Goal: Transaction & Acquisition: Purchase product/service

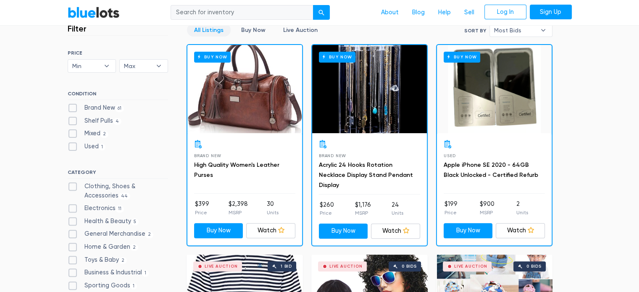
scroll to position [252, 0]
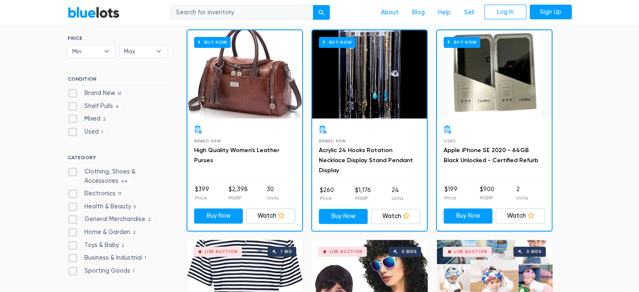
click at [72, 106] on label "Shelf Pulls 4" at bounding box center [95, 106] width 54 height 9
click at [72, 106] on Pulls"] "Shelf Pulls 4" at bounding box center [70, 104] width 5 height 5
checkbox Pulls"] "true"
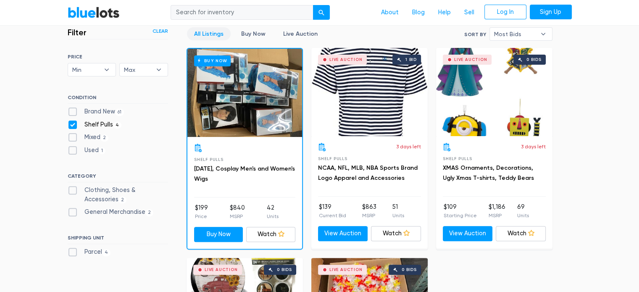
scroll to position [226, 0]
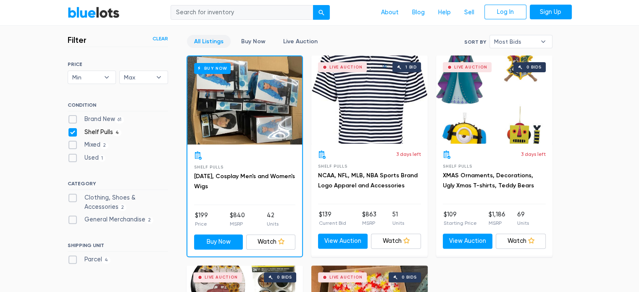
click at [76, 118] on label "Brand New 61" at bounding box center [96, 119] width 57 height 9
click at [73, 118] on New"] "Brand New 61" at bounding box center [70, 117] width 5 height 5
checkbox New"] "true"
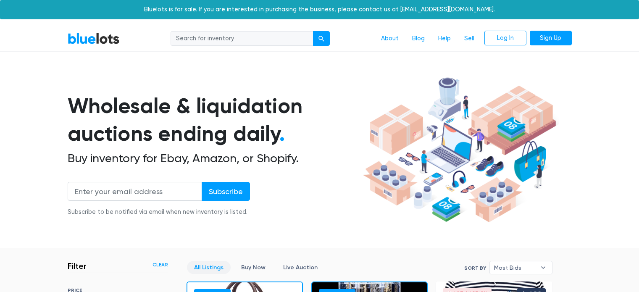
scroll to position [226, 0]
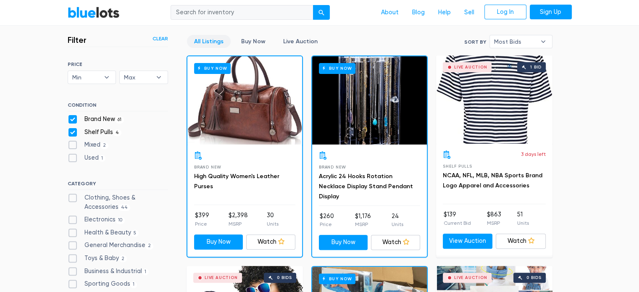
click at [71, 133] on label "Shelf Pulls 4" at bounding box center [95, 132] width 54 height 9
click at [71, 133] on Pulls"] "Shelf Pulls 4" at bounding box center [70, 130] width 5 height 5
checkbox Pulls"] "false"
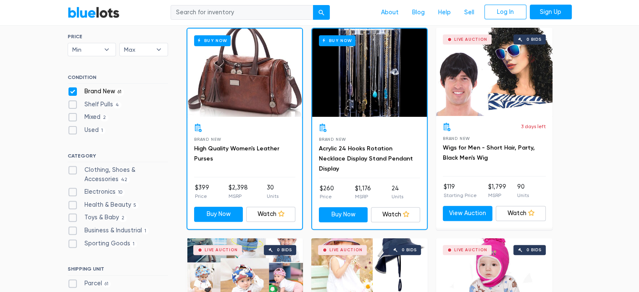
scroll to position [268, 0]
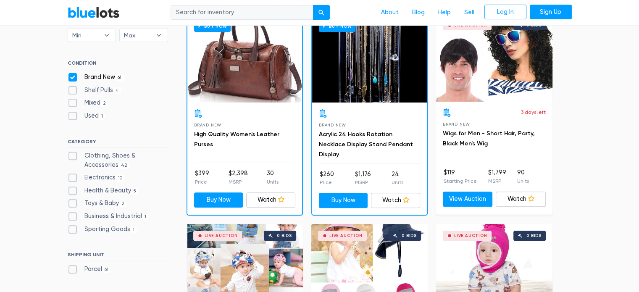
click at [71, 177] on label "Electronics 10" at bounding box center [97, 177] width 58 height 9
click at [71, 177] on input "Electronics 10" at bounding box center [70, 175] width 5 height 5
checkbox input "true"
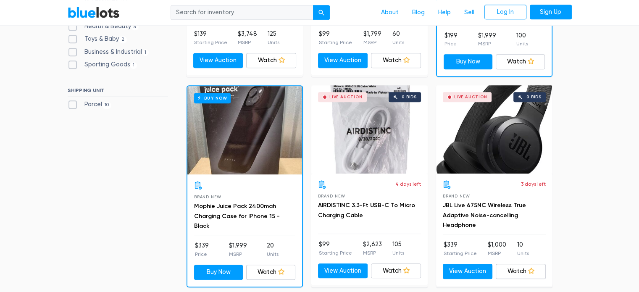
scroll to position [451, 0]
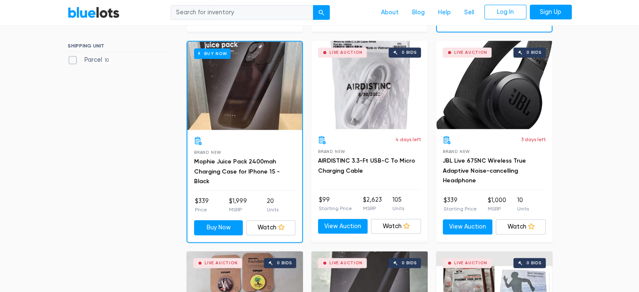
click at [242, 111] on div "Buy Now" at bounding box center [244, 86] width 115 height 88
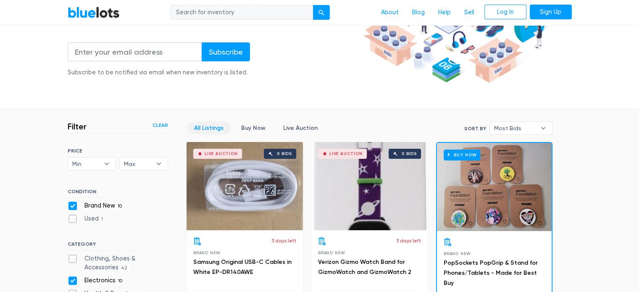
scroll to position [0, 0]
